Goal: Find specific page/section: Find specific page/section

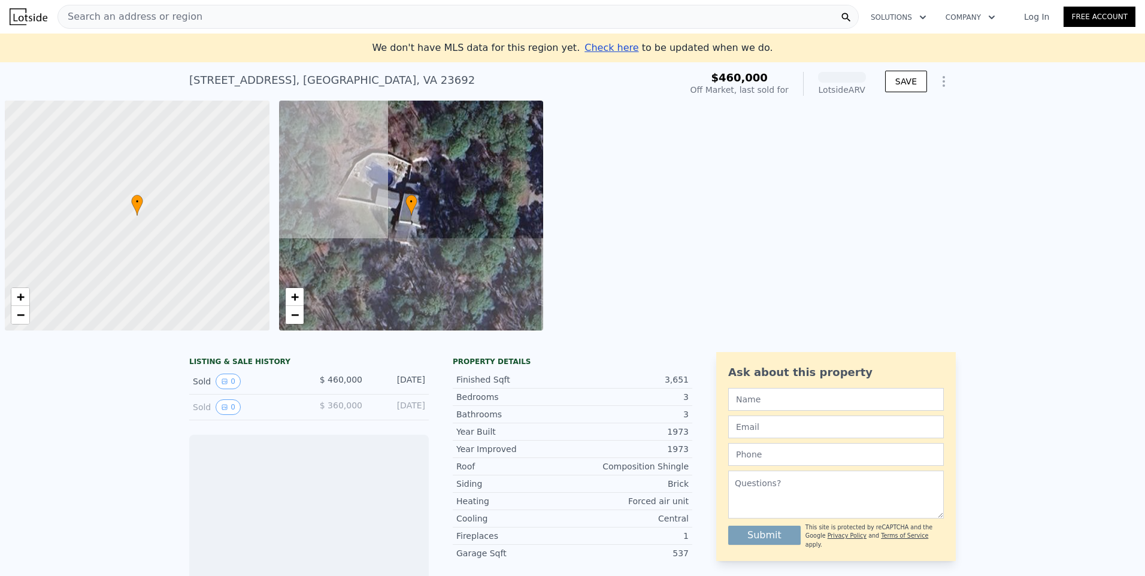
scroll to position [0, 5]
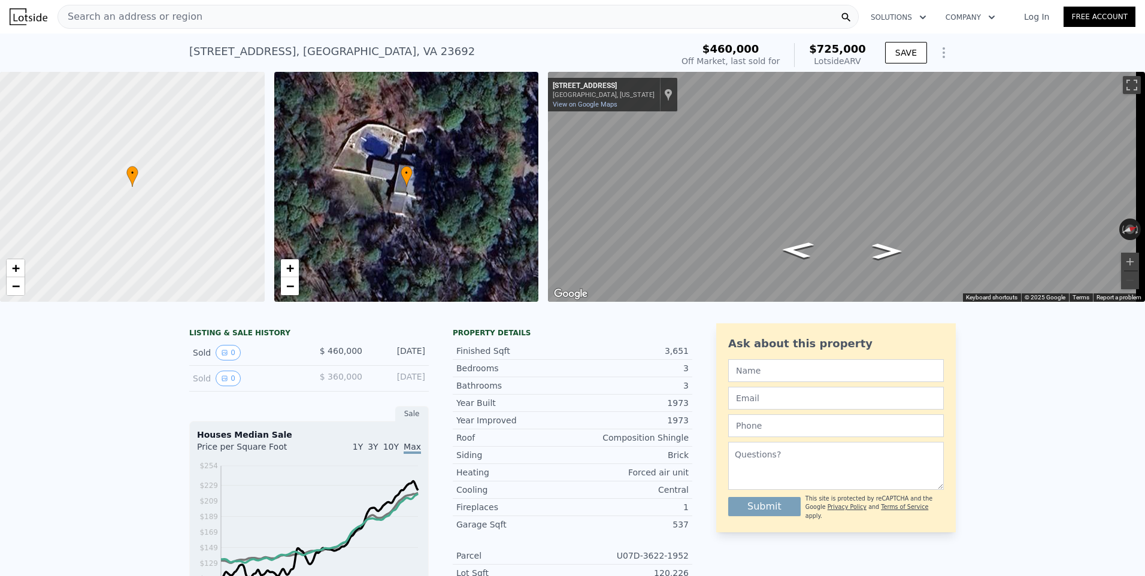
click at [397, 356] on div "[DATE]" at bounding box center [398, 353] width 53 height 16
click at [941, 53] on icon "Show Options" at bounding box center [943, 53] width 14 height 14
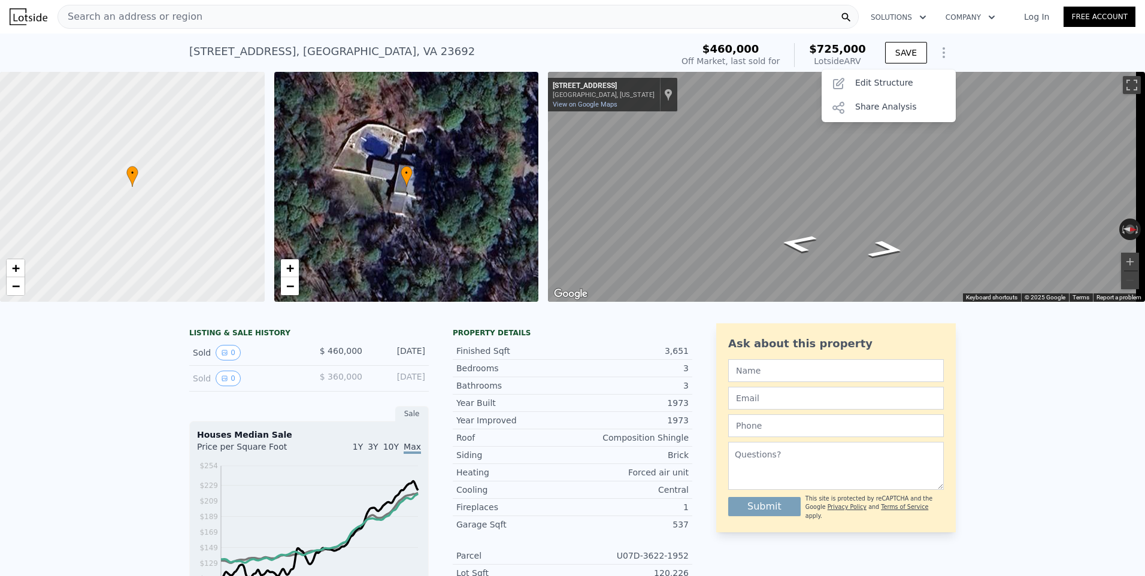
click at [941, 53] on icon "Show Options" at bounding box center [943, 53] width 14 height 14
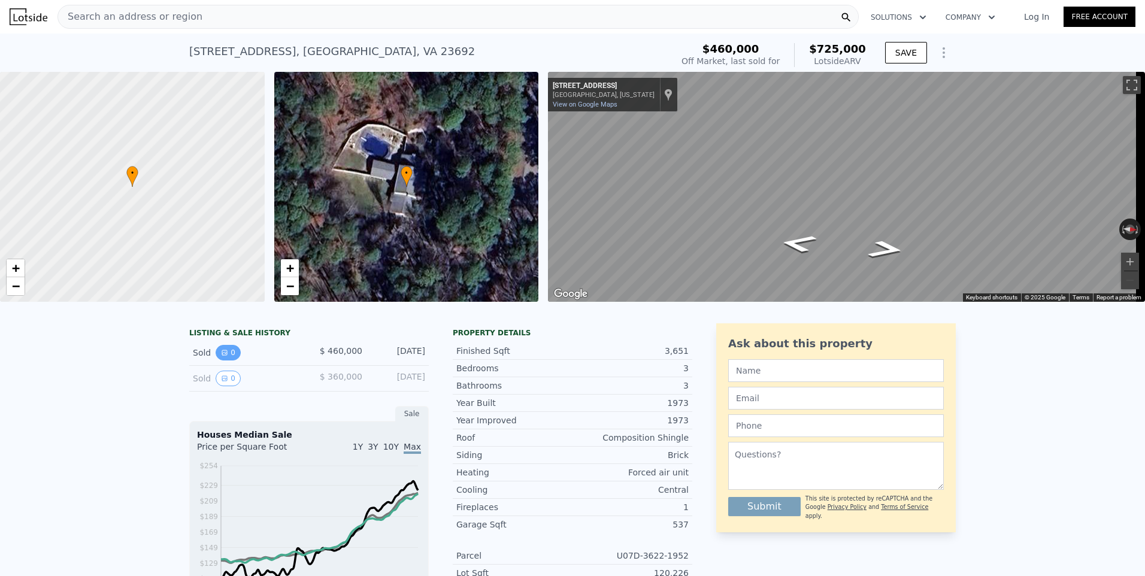
click at [223, 360] on button "0" at bounding box center [228, 353] width 25 height 16
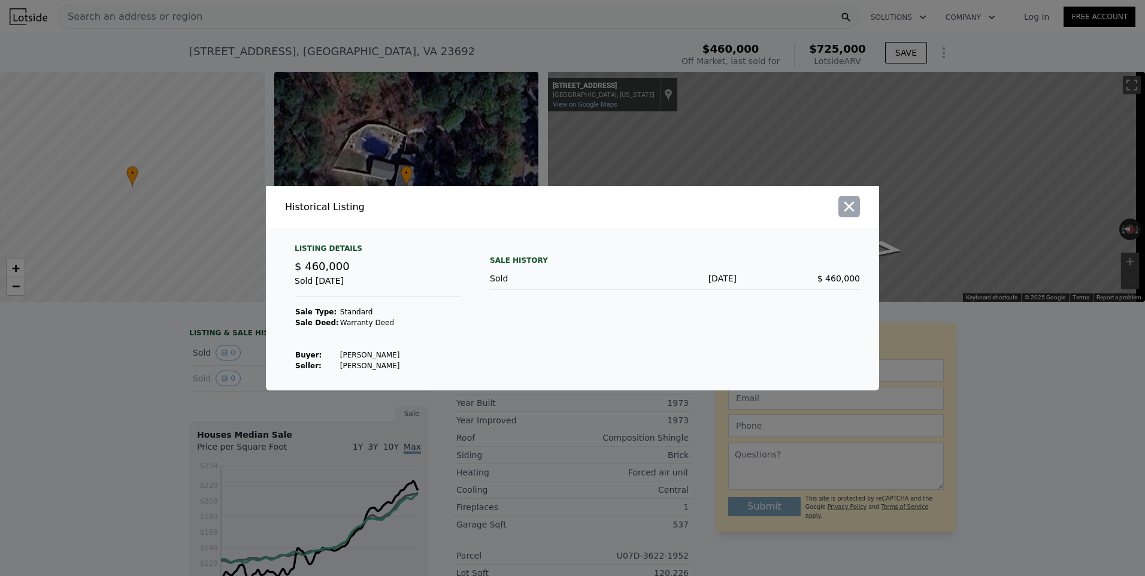
click at [848, 210] on icon "button" at bounding box center [849, 206] width 17 height 17
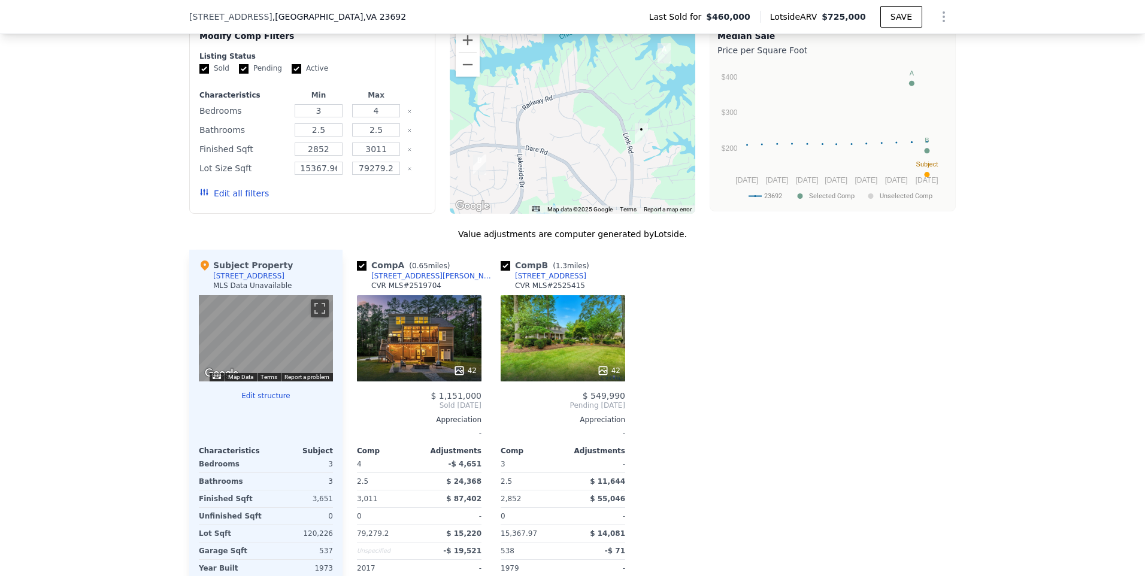
scroll to position [1130, 0]
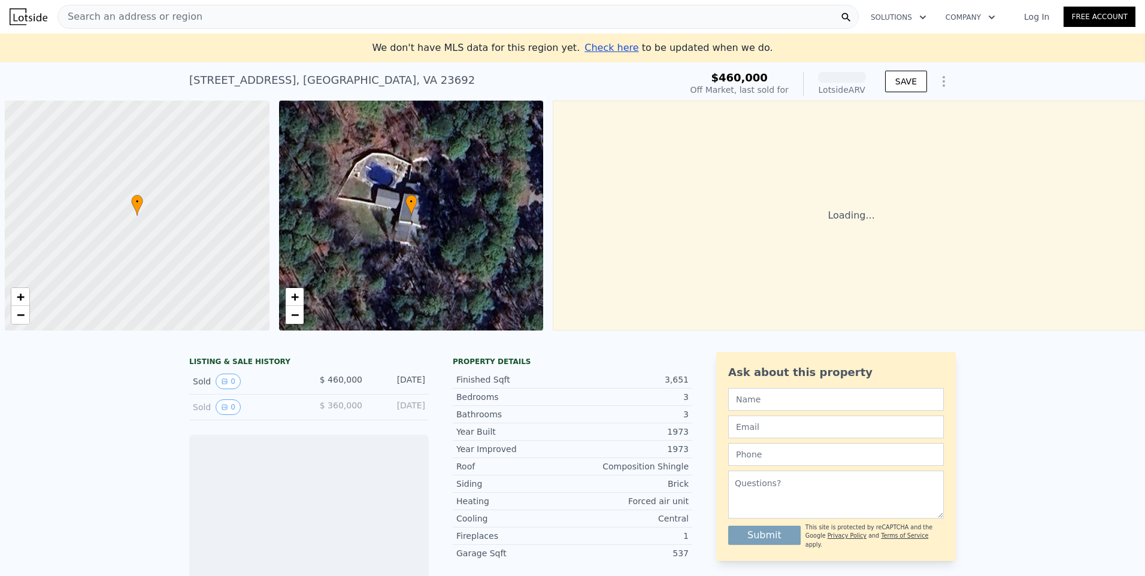
scroll to position [0, 5]
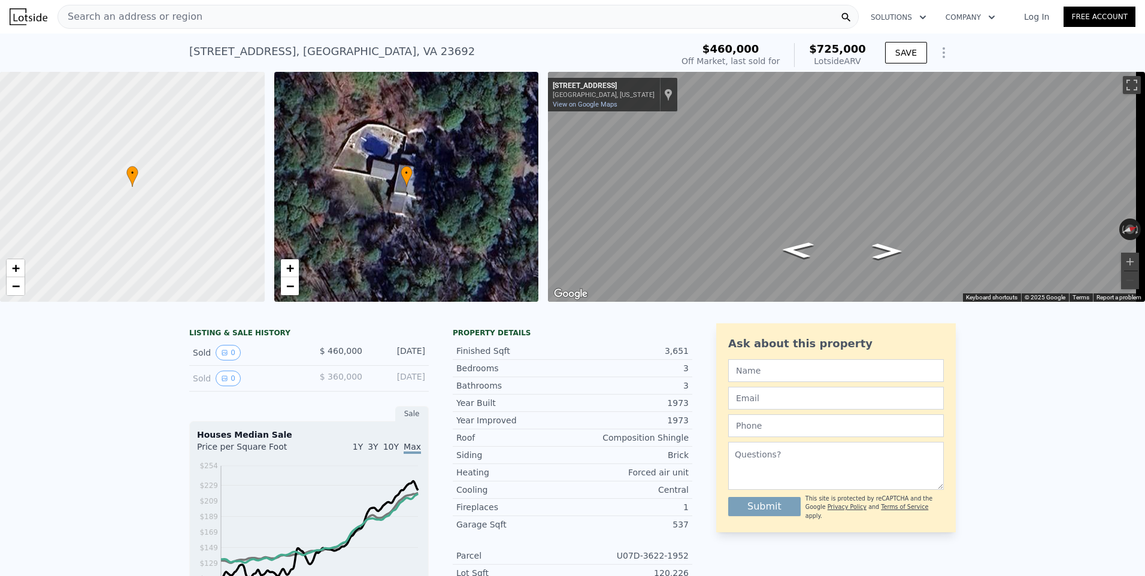
click at [370, 16] on div "Search an address or region" at bounding box center [457, 17] width 801 height 24
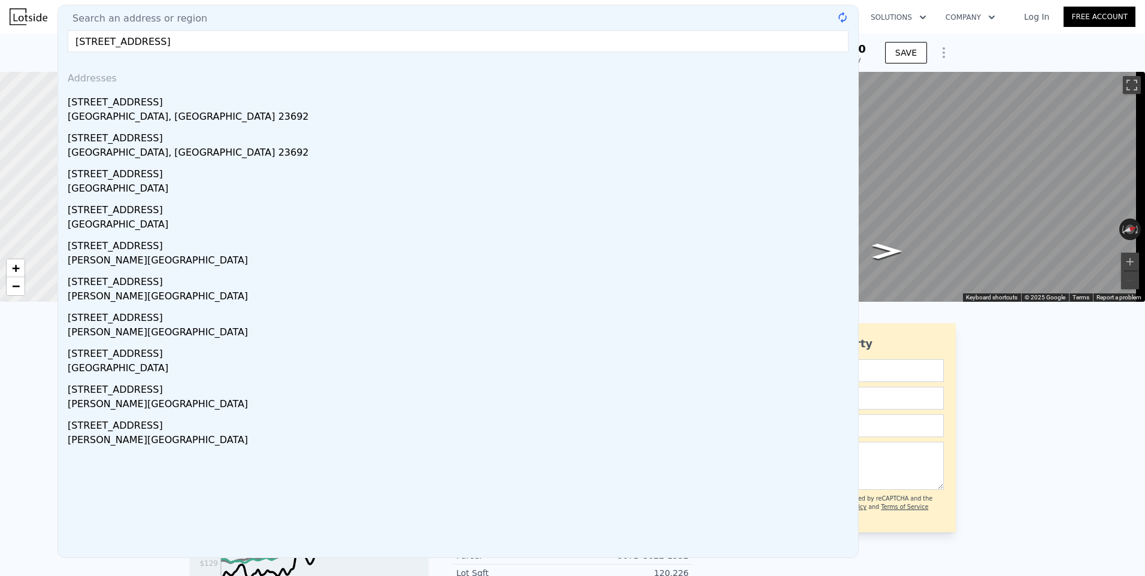
type input "213 fishneck landing road, yorktown, va 23692"
